Goal: Browse casually

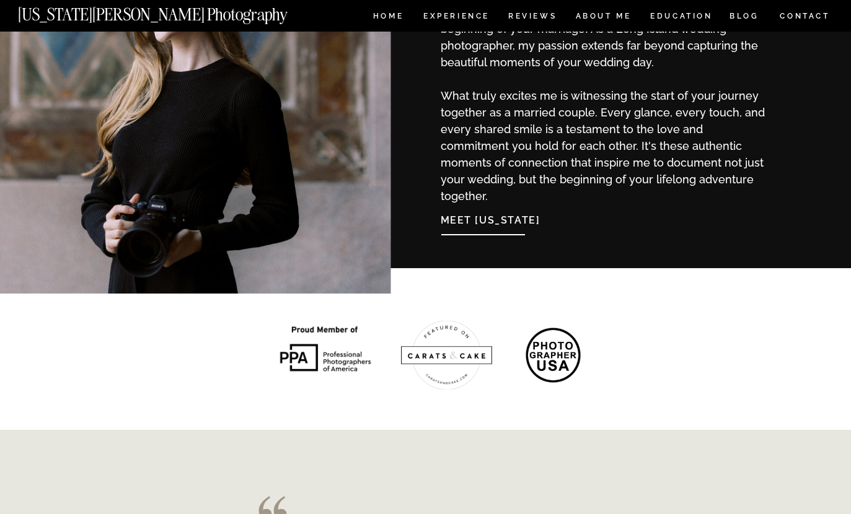
scroll to position [1346, 0]
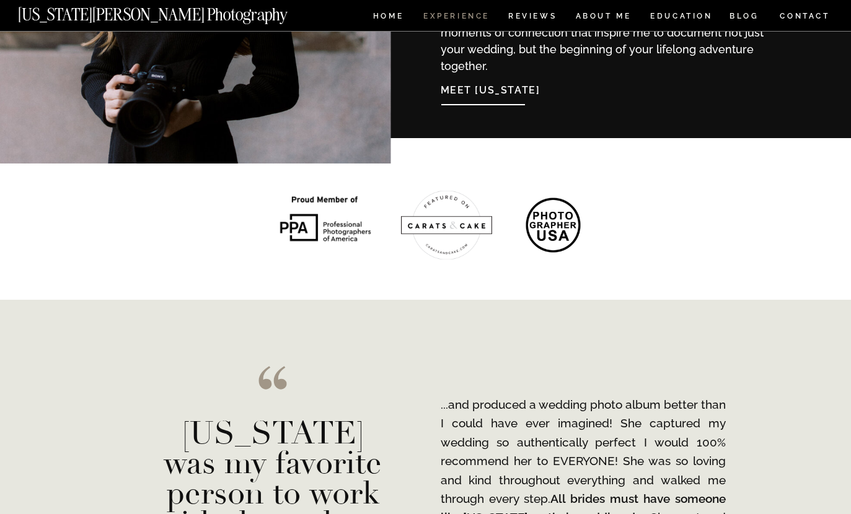
click at [470, 21] on nav "Experience" at bounding box center [455, 17] width 65 height 11
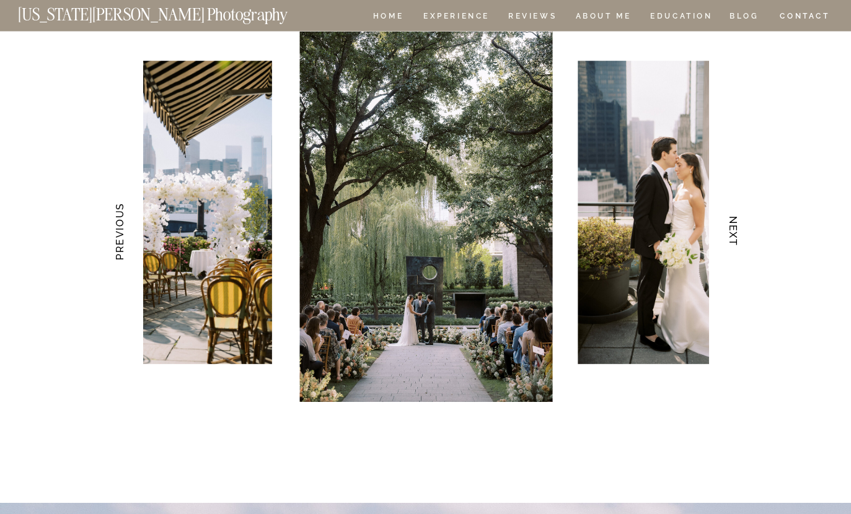
scroll to position [2567, 0]
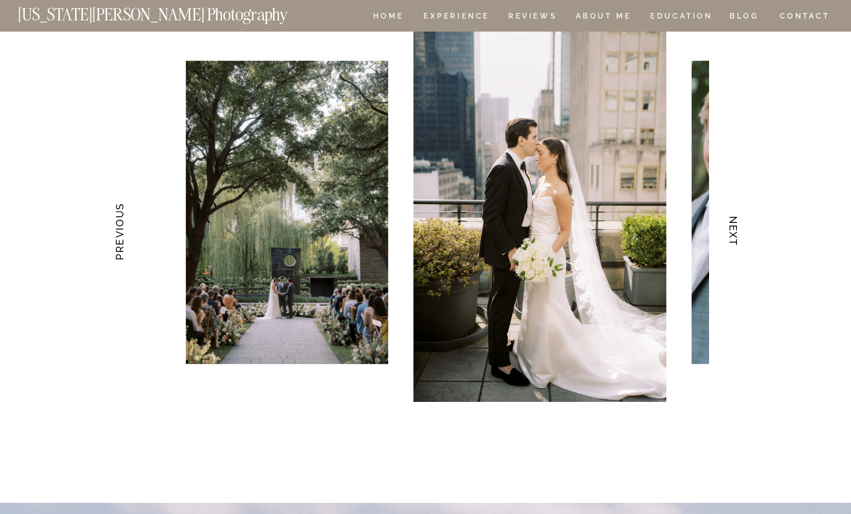
click at [735, 237] on h3 "NEXT" at bounding box center [732, 232] width 13 height 78
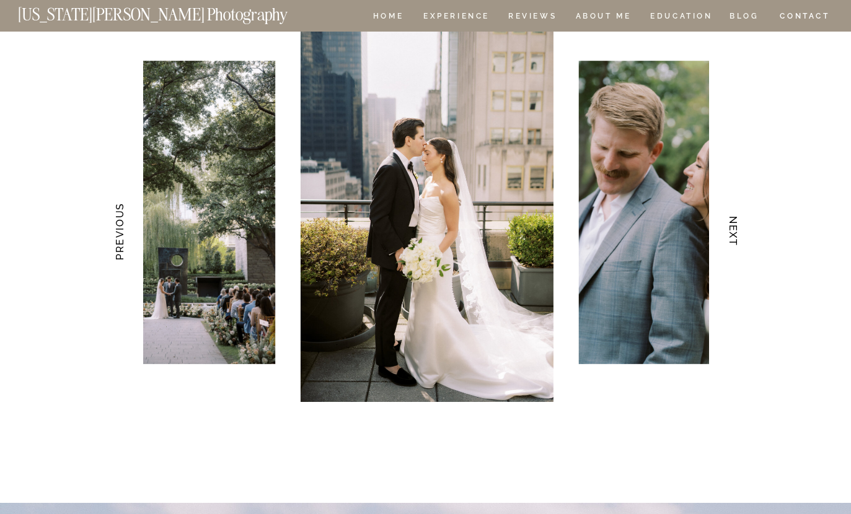
click at [728, 244] on h3 "NEXT" at bounding box center [732, 232] width 13 height 78
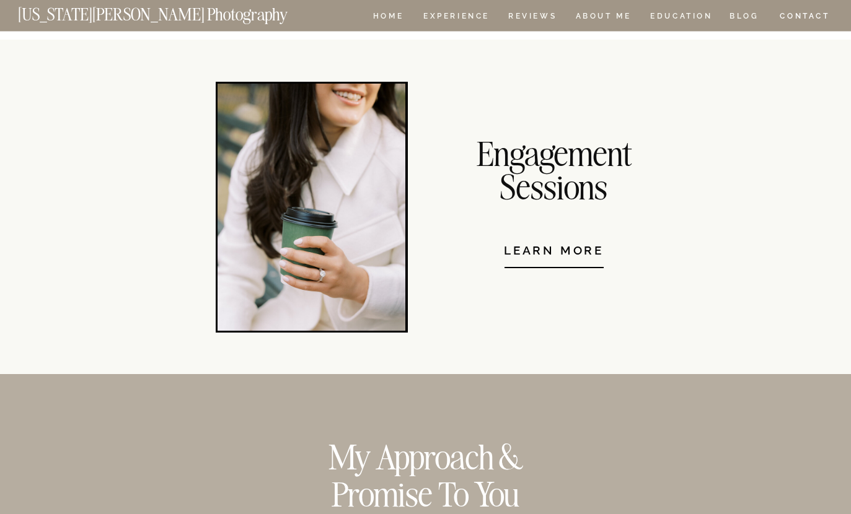
scroll to position [9927, 0]
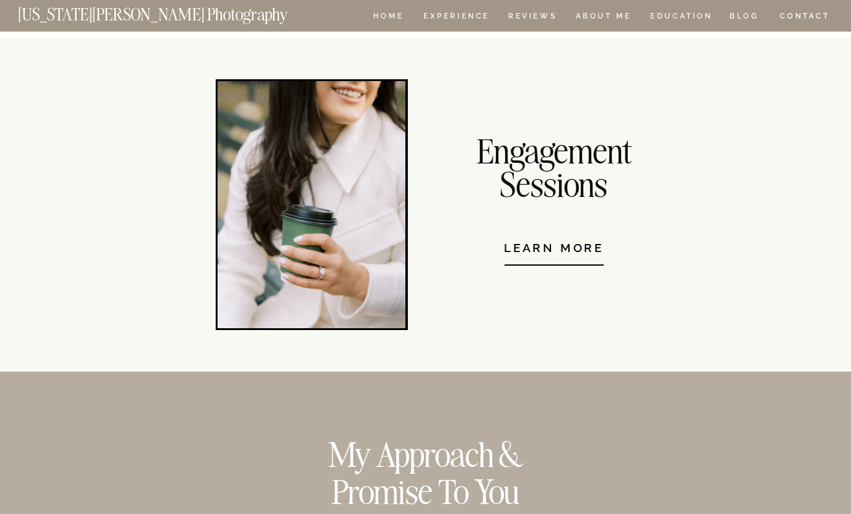
click at [576, 257] on nav "Learn More" at bounding box center [554, 242] width 150 height 38
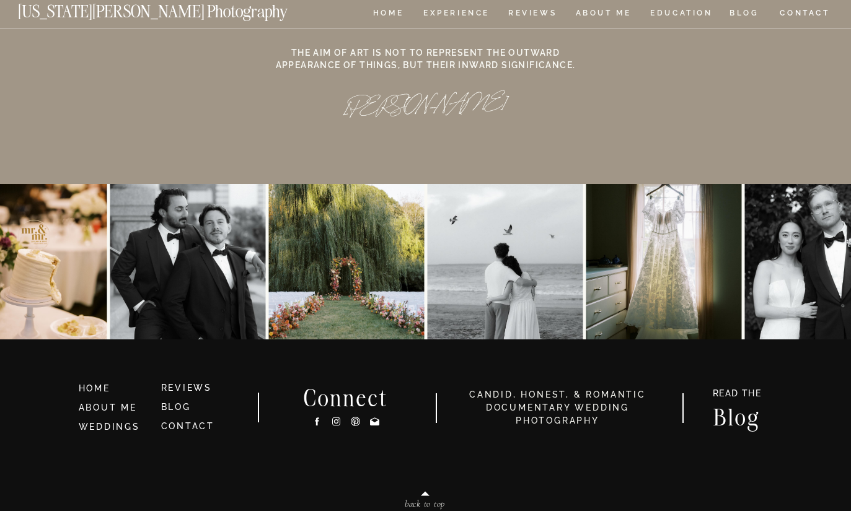
scroll to position [11533, 0]
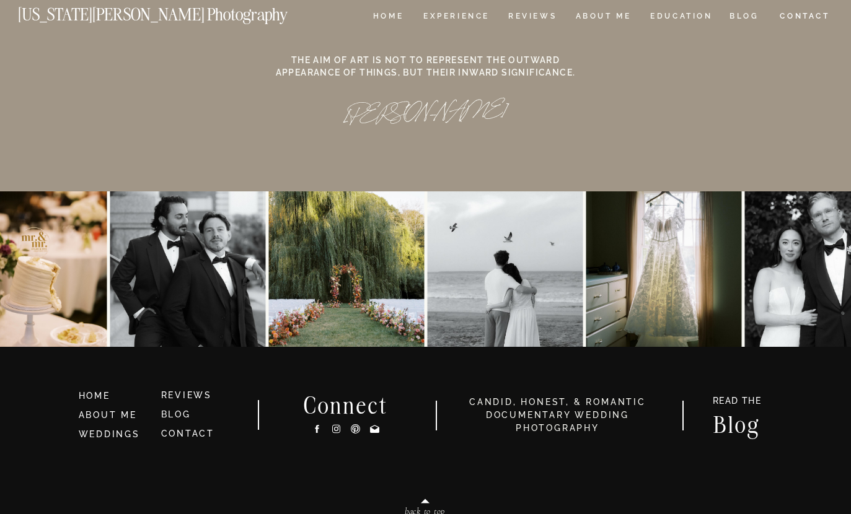
click at [335, 433] on icon at bounding box center [336, 429] width 11 height 13
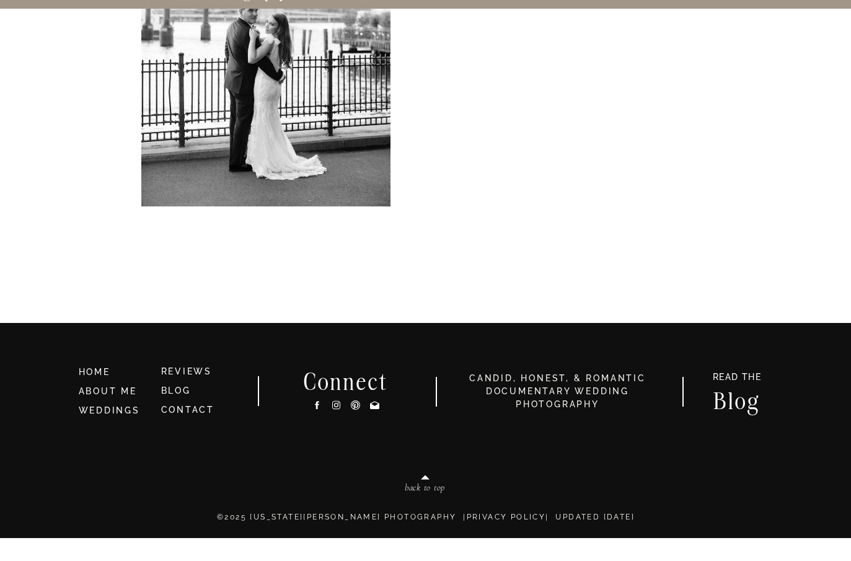
scroll to position [3601, 0]
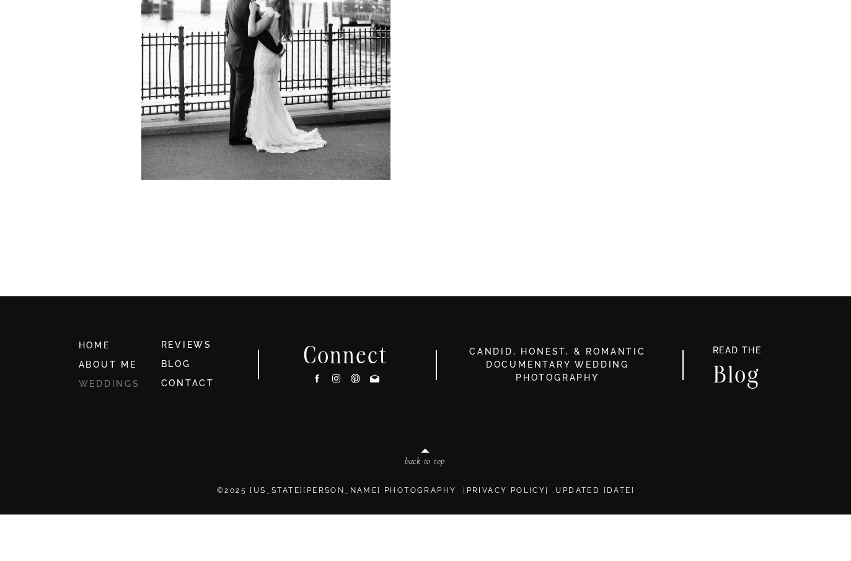
click at [96, 425] on link "WEDDINGS" at bounding box center [109, 430] width 61 height 10
